Goal: Task Accomplishment & Management: Manage account settings

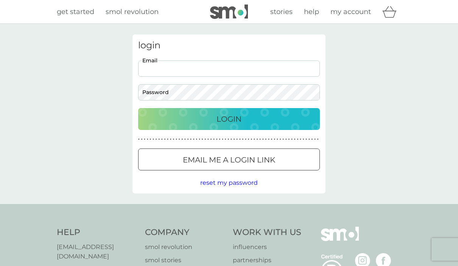
type input "[EMAIL_ADDRESS][DOMAIN_NAME]"
click at [229, 119] on button "Login" at bounding box center [229, 119] width 182 height 22
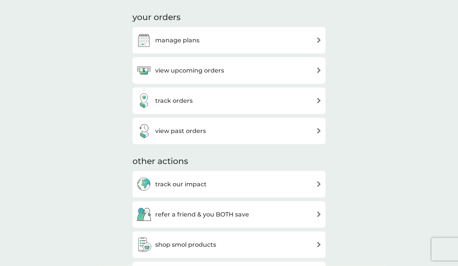
scroll to position [244, 0]
click at [188, 35] on h3 "manage plans" at bounding box center [177, 40] width 44 height 10
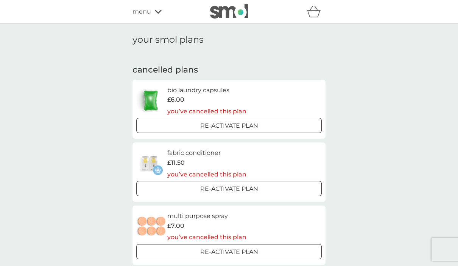
click at [153, 15] on div "menu" at bounding box center [164, 12] width 64 height 10
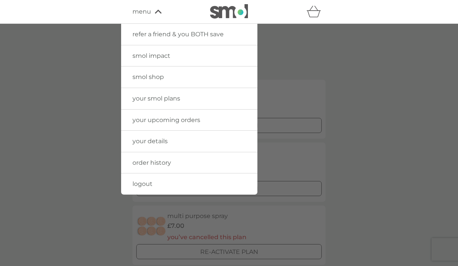
click at [144, 71] on link "smol shop" at bounding box center [189, 77] width 136 height 21
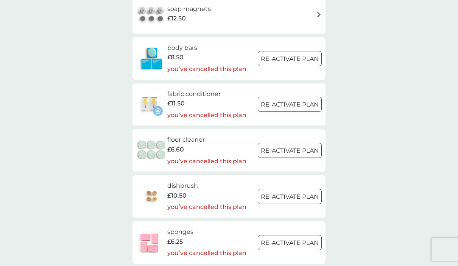
scroll to position [735, 0]
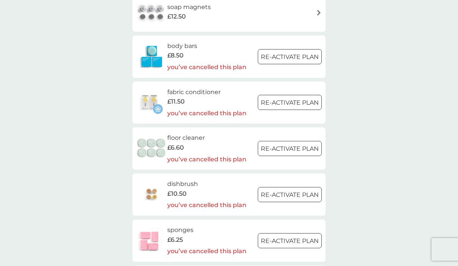
click at [148, 135] on img at bounding box center [151, 148] width 31 height 26
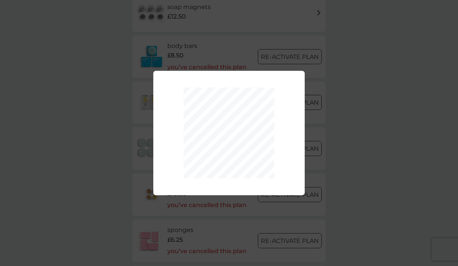
click at [78, 117] on div "Your plan has been re-activated." at bounding box center [229, 133] width 458 height 266
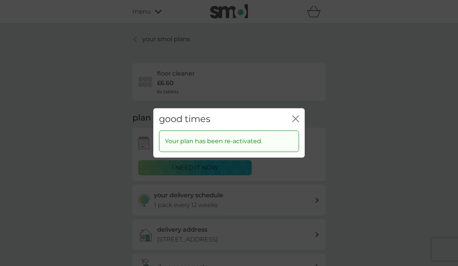
click at [294, 122] on icon "close" at bounding box center [295, 118] width 7 height 7
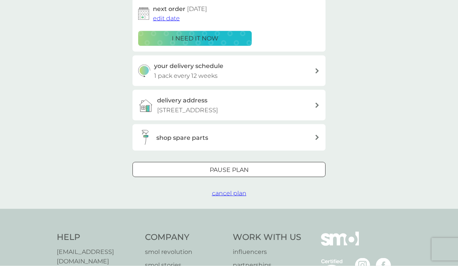
click at [191, 175] on div "Pause plan" at bounding box center [229, 170] width 192 height 10
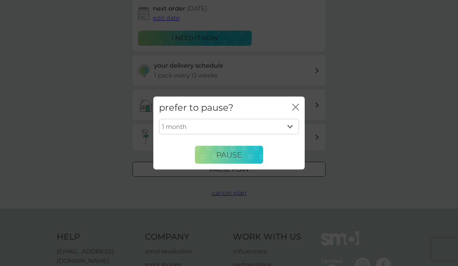
click at [289, 135] on select "1 month 2 months 3 months 4 months 5 months 6 months" at bounding box center [229, 127] width 140 height 16
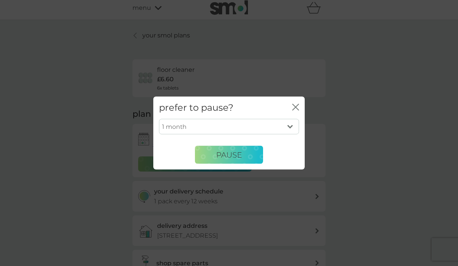
scroll to position [0, 0]
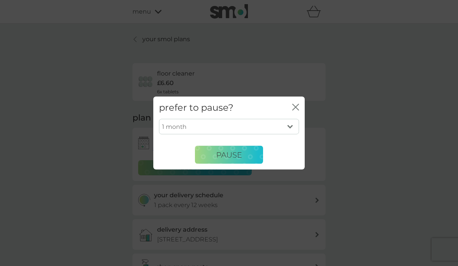
click at [295, 107] on icon "close" at bounding box center [293, 107] width 3 height 6
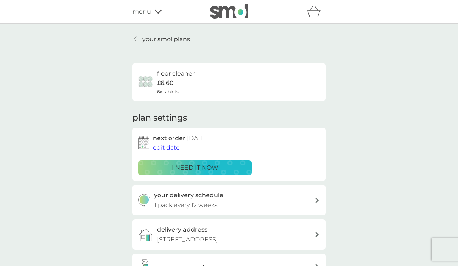
click at [133, 38] on div at bounding box center [135, 39] width 5 height 6
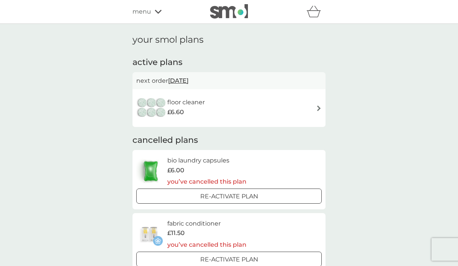
click at [181, 103] on h6 "floor cleaner" at bounding box center [185, 103] width 37 height 10
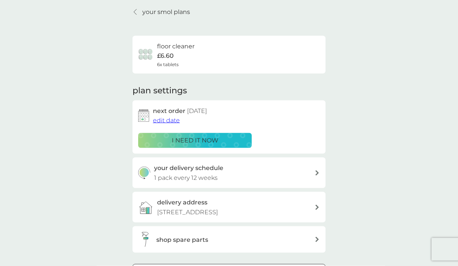
scroll to position [28, 0]
click at [169, 119] on span "edit date" at bounding box center [166, 120] width 27 height 7
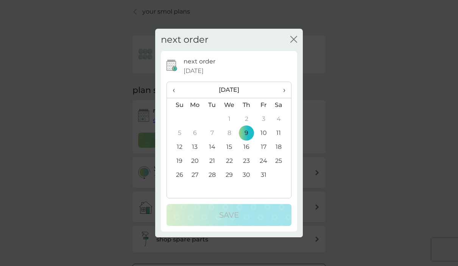
click at [296, 43] on icon "close" at bounding box center [293, 39] width 7 height 7
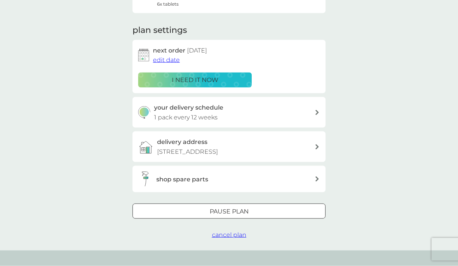
scroll to position [107, 0]
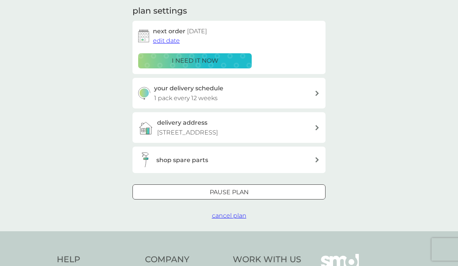
click at [228, 219] on span "cancel plan" at bounding box center [229, 215] width 34 height 7
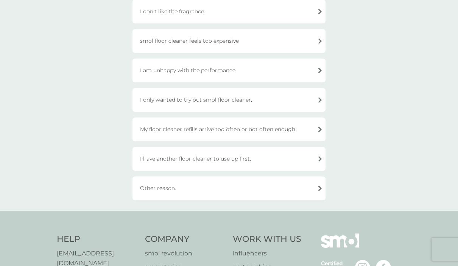
scroll to position [145, 0]
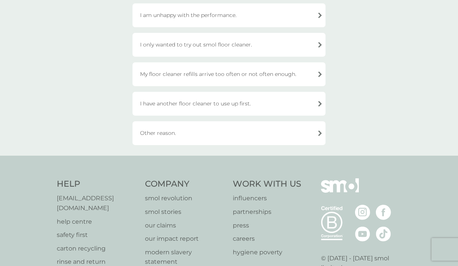
click at [155, 134] on div "Other reason." at bounding box center [228, 133] width 193 height 24
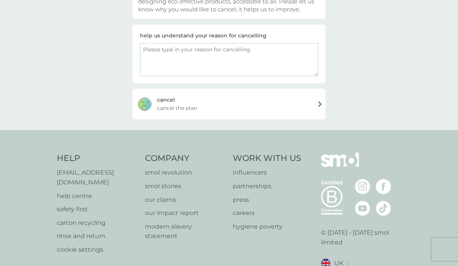
click at [166, 107] on span "cancel the plan" at bounding box center [177, 108] width 40 height 8
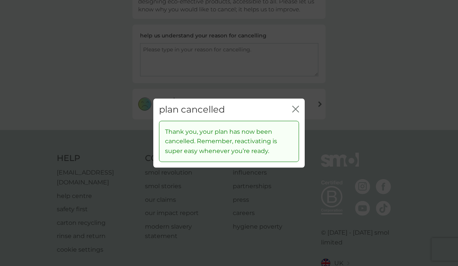
click at [77, 76] on div "plan cancelled close Thank you, your plan has now been cancelled. Remember, rea…" at bounding box center [229, 133] width 458 height 266
